Goal: Contribute content: Add original content to the website for others to see

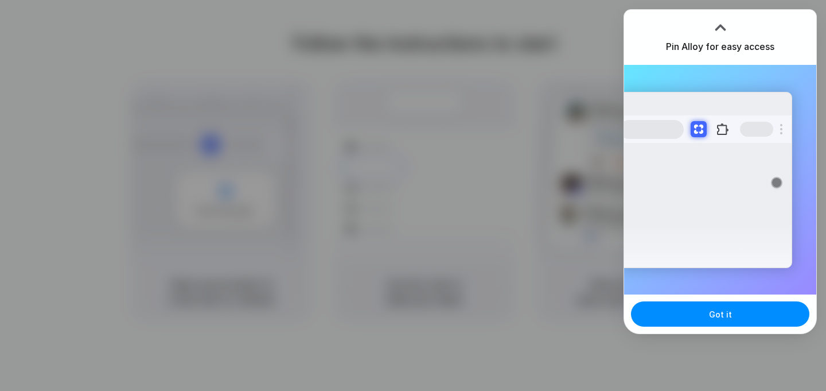
click at [720, 28] on div at bounding box center [720, 26] width 17 height 17
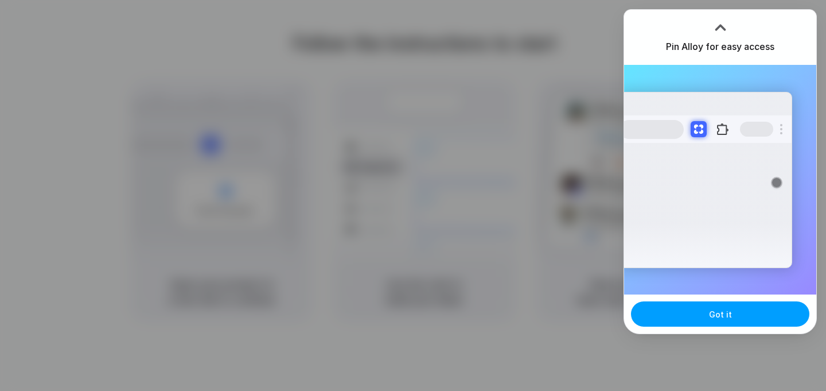
click at [697, 314] on button "Got it" at bounding box center [720, 313] width 178 height 25
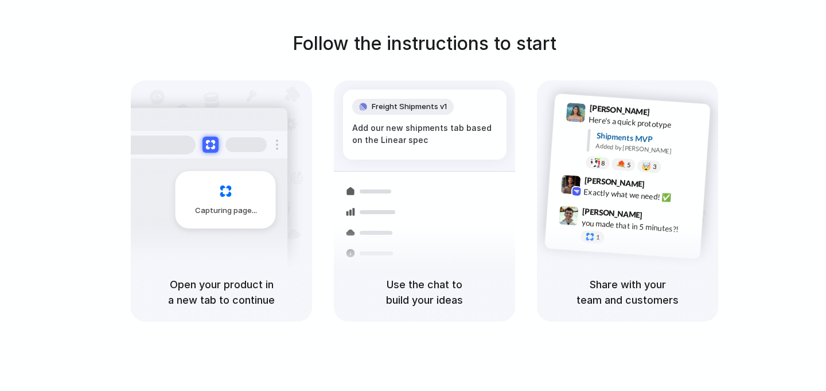
click at [774, 14] on div "Follow the instructions to start Capturing page Open your product in a new tab …" at bounding box center [424, 207] width 849 height 414
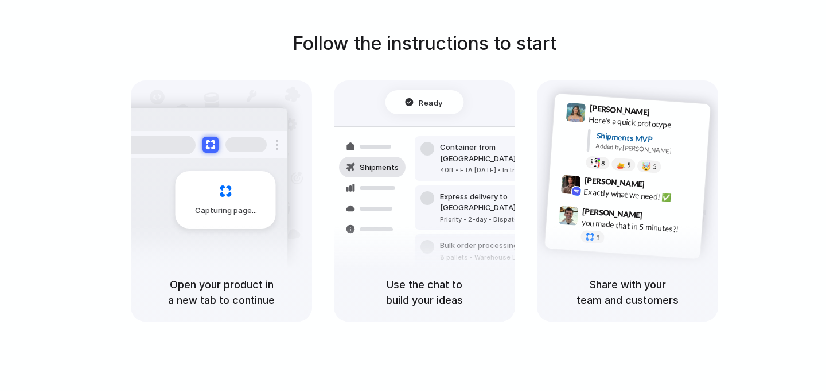
click at [572, 150] on div at bounding box center [574, 135] width 23 height 65
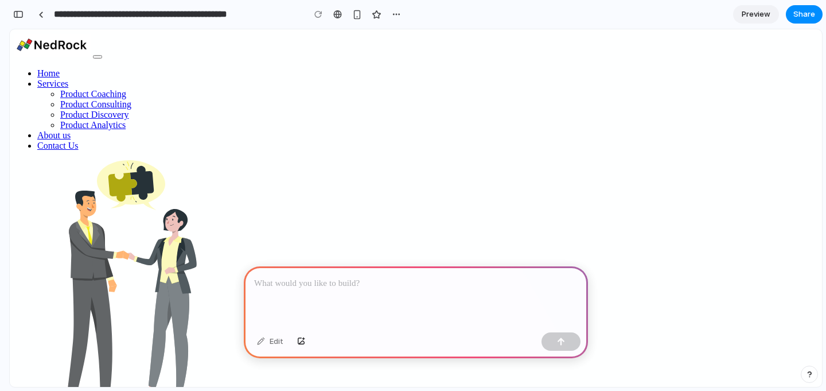
click at [336, 316] on div at bounding box center [416, 296] width 344 height 61
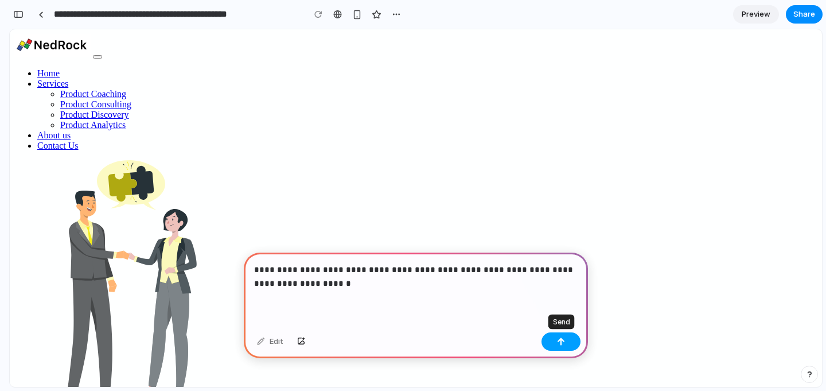
click at [563, 332] on button "button" at bounding box center [561, 341] width 39 height 18
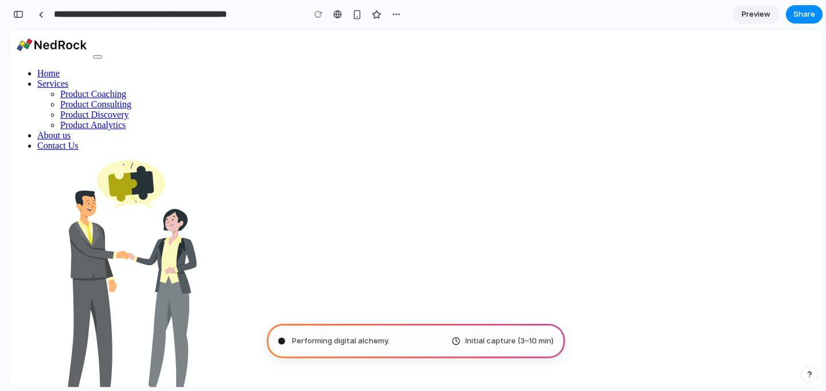
type input "**********"
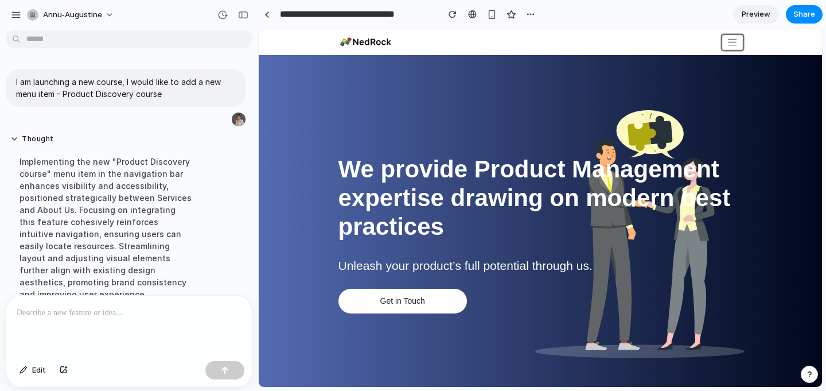
click at [736, 41] on span "button" at bounding box center [732, 42] width 11 height 11
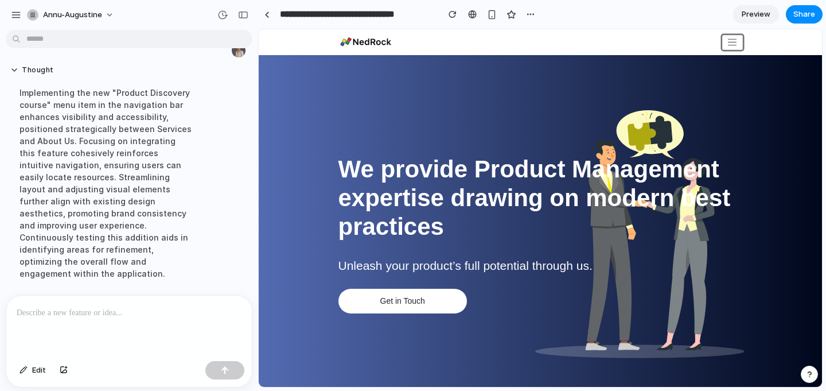
scroll to position [122, 0]
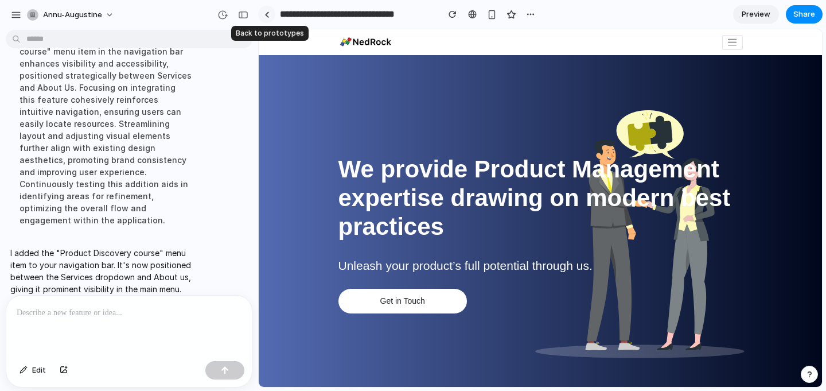
click at [275, 14] on link at bounding box center [266, 14] width 17 height 17
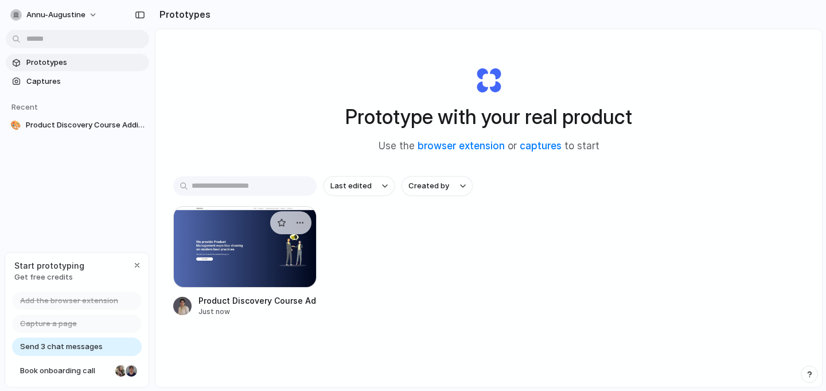
click at [217, 250] on div at bounding box center [244, 246] width 143 height 81
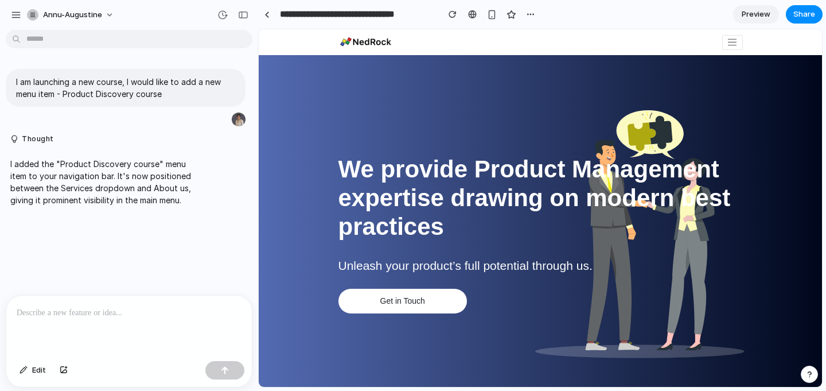
click at [764, 12] on span "Preview" at bounding box center [756, 14] width 29 height 11
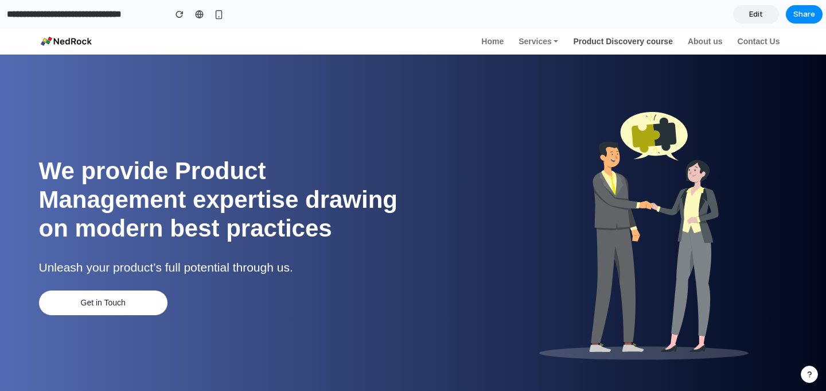
click at [659, 42] on link "Product Discovery course" at bounding box center [623, 42] width 106 height 18
click at [147, 14] on input "**********" at bounding box center [83, 14] width 157 height 21
click at [107, 13] on input "**********" at bounding box center [83, 14] width 157 height 21
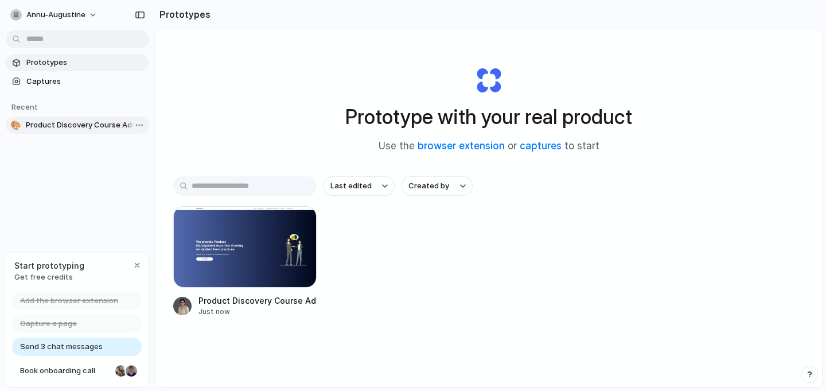
click at [53, 127] on span "Product Discovery Course Addition" at bounding box center [85, 124] width 119 height 11
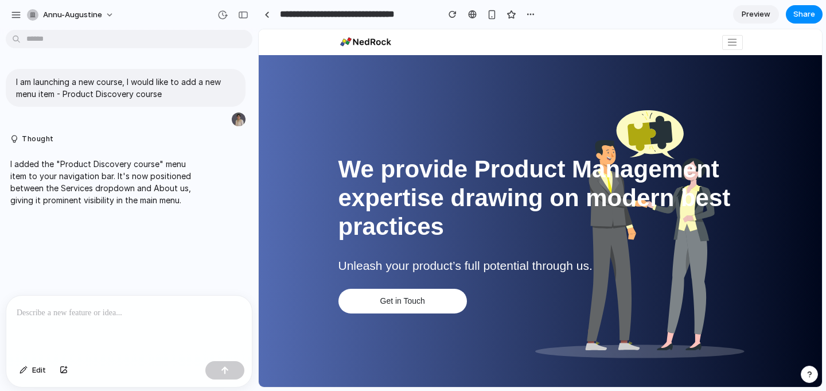
click at [64, 322] on div at bounding box center [129, 326] width 246 height 61
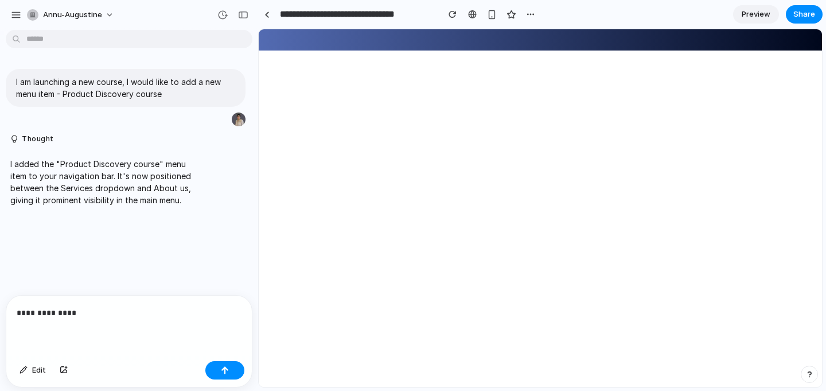
scroll to position [394, 0]
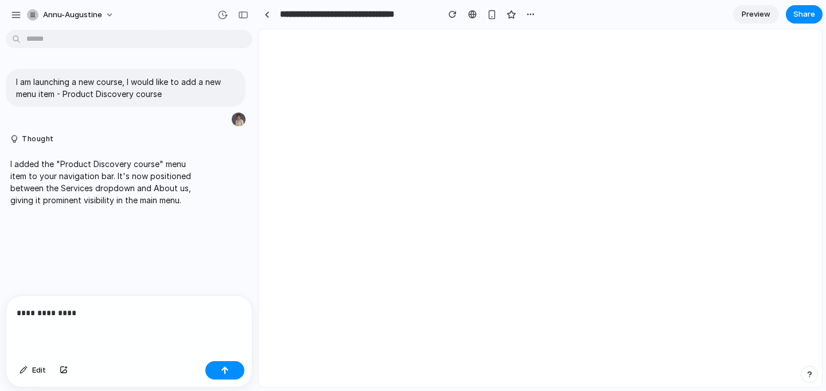
click at [752, 16] on span "Preview" at bounding box center [756, 14] width 29 height 11
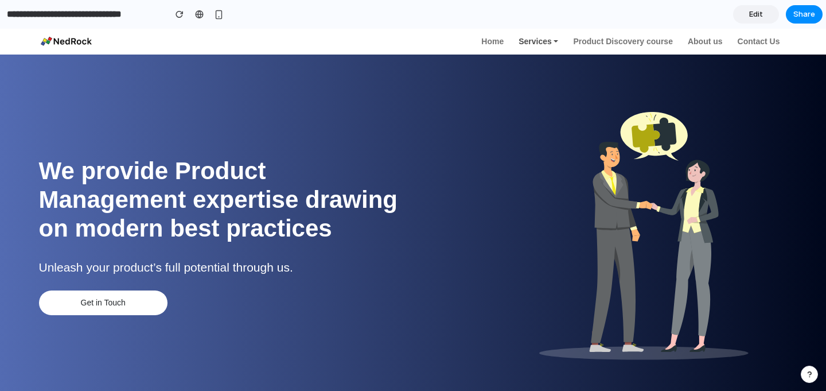
click at [553, 39] on link "Services" at bounding box center [538, 42] width 45 height 18
click at [219, 13] on div "button" at bounding box center [219, 15] width 10 height 10
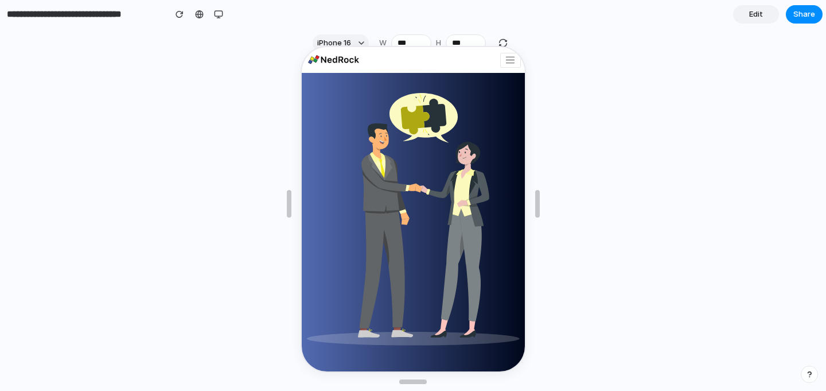
click at [745, 19] on link "Edit" at bounding box center [756, 14] width 46 height 18
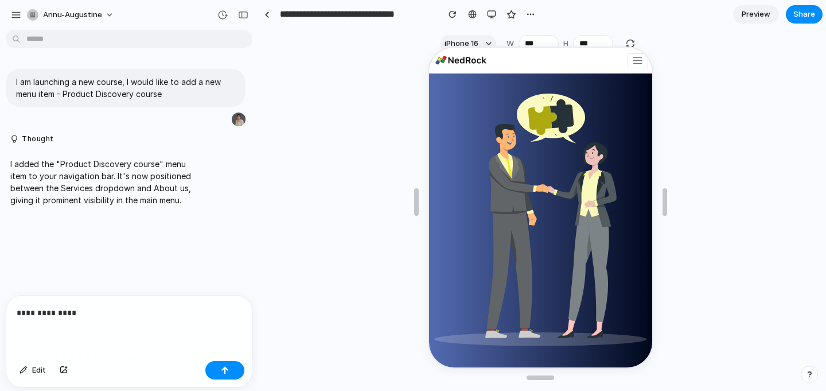
click at [203, 335] on div "**********" at bounding box center [129, 326] width 246 height 61
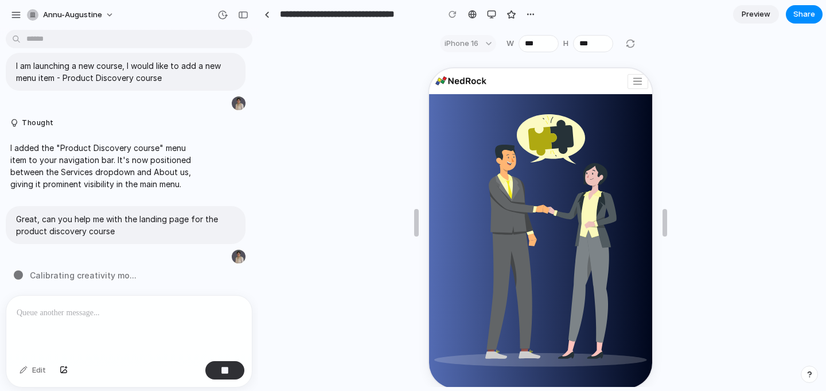
click at [485, 42] on div "iPhone 16" at bounding box center [468, 43] width 56 height 17
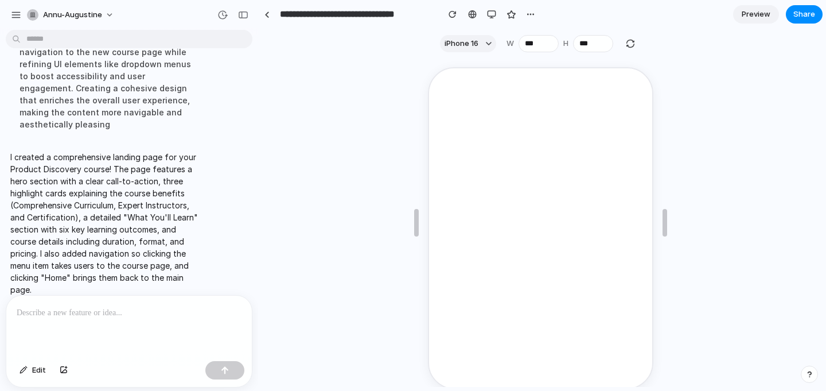
scroll to position [481, 0]
click at [87, 218] on p "I created a comprehensive landing page for your Product Discovery course! The p…" at bounding box center [106, 223] width 192 height 145
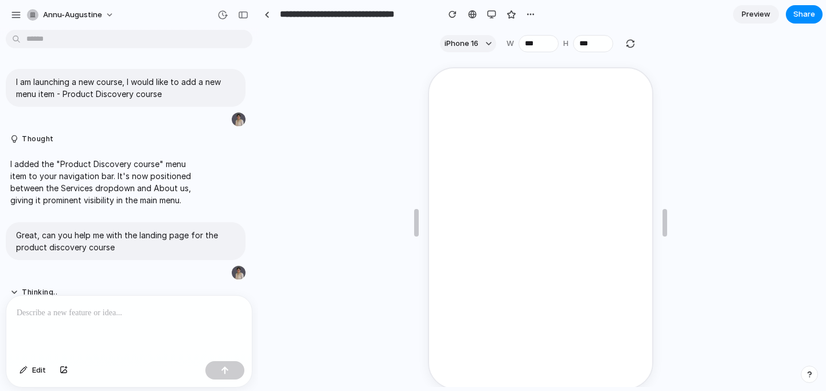
scroll to position [371, 0]
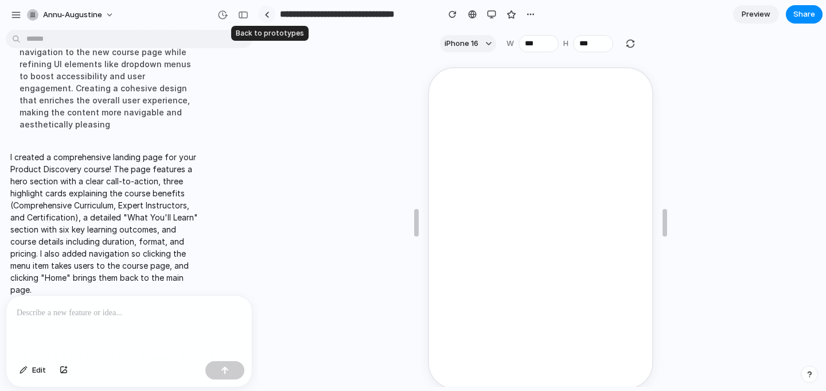
click at [267, 17] on div at bounding box center [267, 14] width 5 height 6
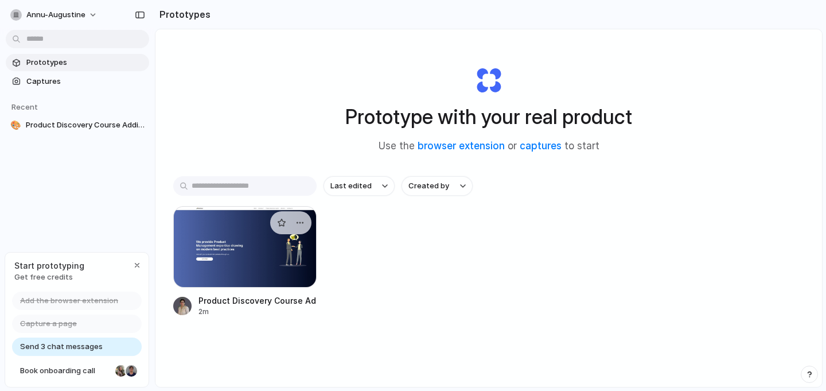
click at [300, 263] on div at bounding box center [244, 246] width 143 height 81
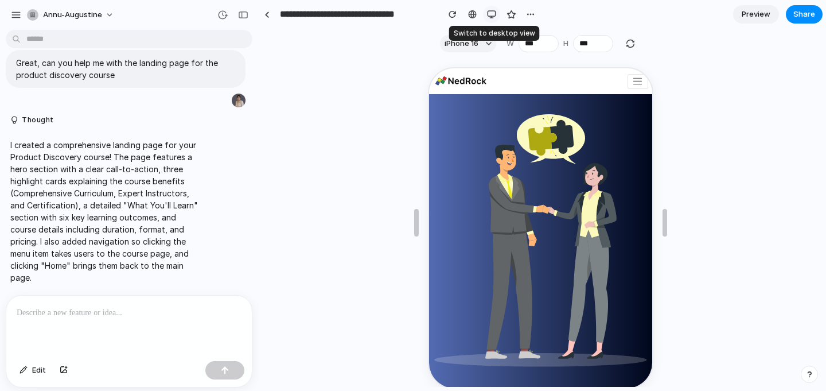
click at [497, 10] on button "button" at bounding box center [491, 14] width 17 height 17
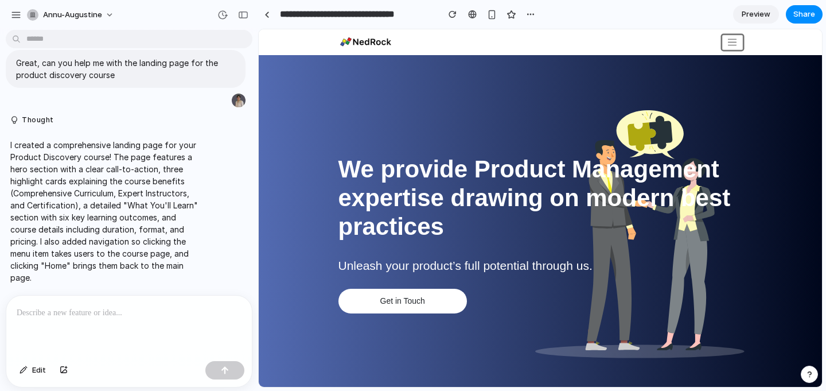
click at [739, 35] on button "button" at bounding box center [732, 42] width 21 height 15
click at [759, 13] on span "Preview" at bounding box center [756, 14] width 29 height 11
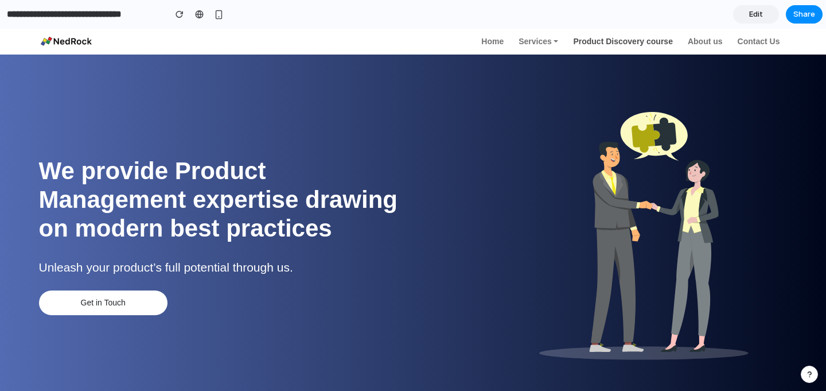
click at [628, 45] on link "Product Discovery course" at bounding box center [623, 42] width 106 height 18
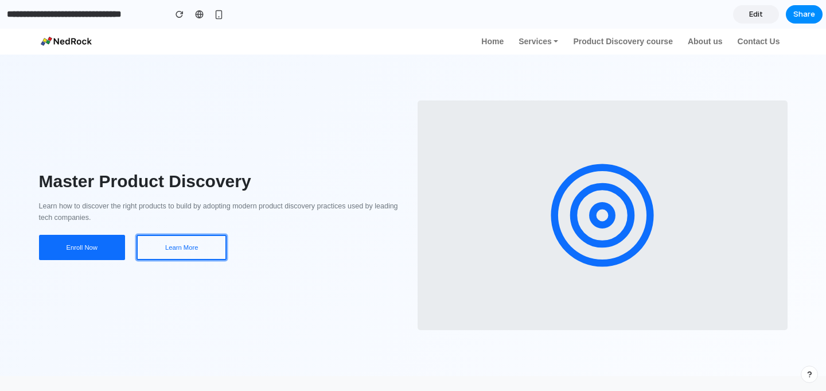
click at [188, 251] on button "Learn More" at bounding box center [182, 248] width 91 height 26
click at [585, 41] on link "Product Discovery course" at bounding box center [623, 42] width 106 height 18
click at [767, 17] on link "Edit" at bounding box center [756, 14] width 46 height 18
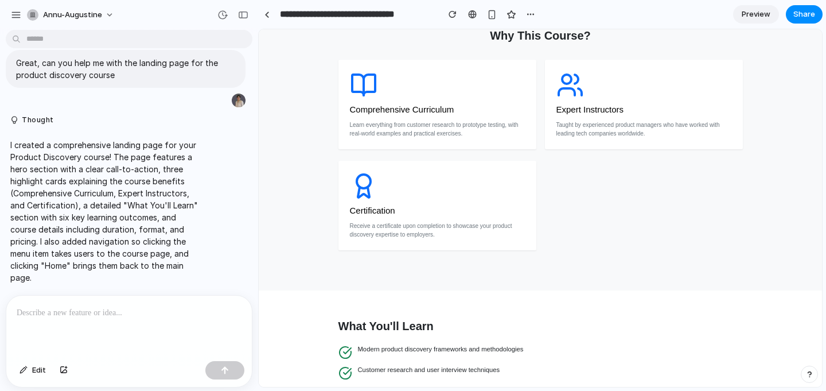
scroll to position [465, 0]
click at [262, 15] on link at bounding box center [266, 14] width 17 height 17
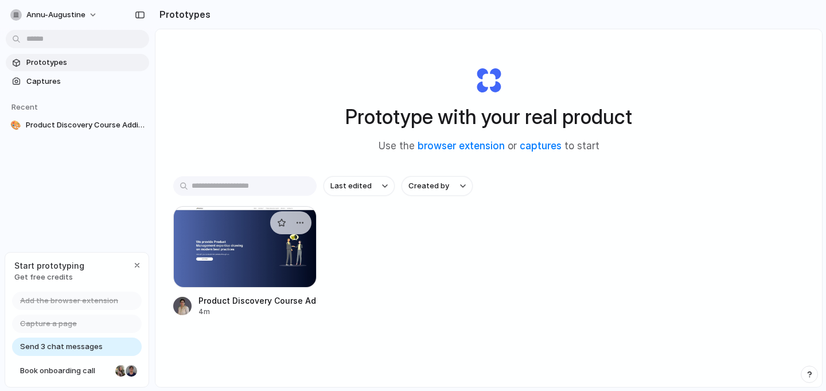
click at [274, 260] on div at bounding box center [244, 246] width 143 height 81
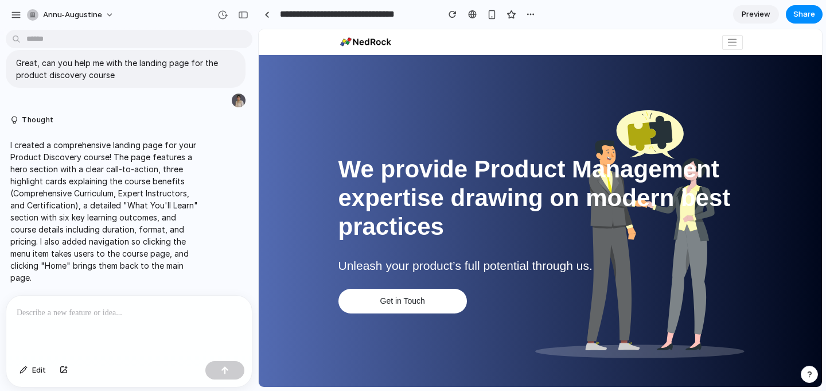
click at [751, 6] on link "Preview" at bounding box center [756, 14] width 46 height 18
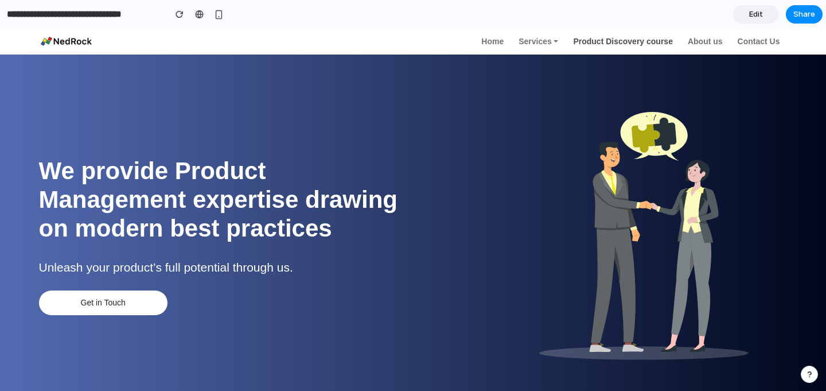
click at [609, 41] on link "Product Discovery course" at bounding box center [623, 42] width 106 height 18
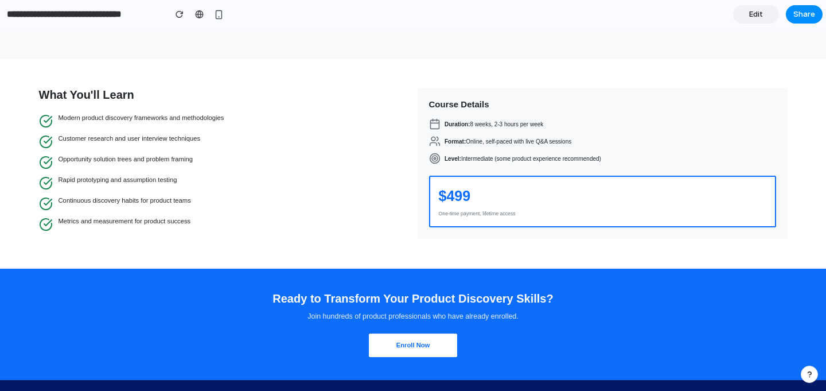
scroll to position [523, 0]
